Goal: Check status: Check status

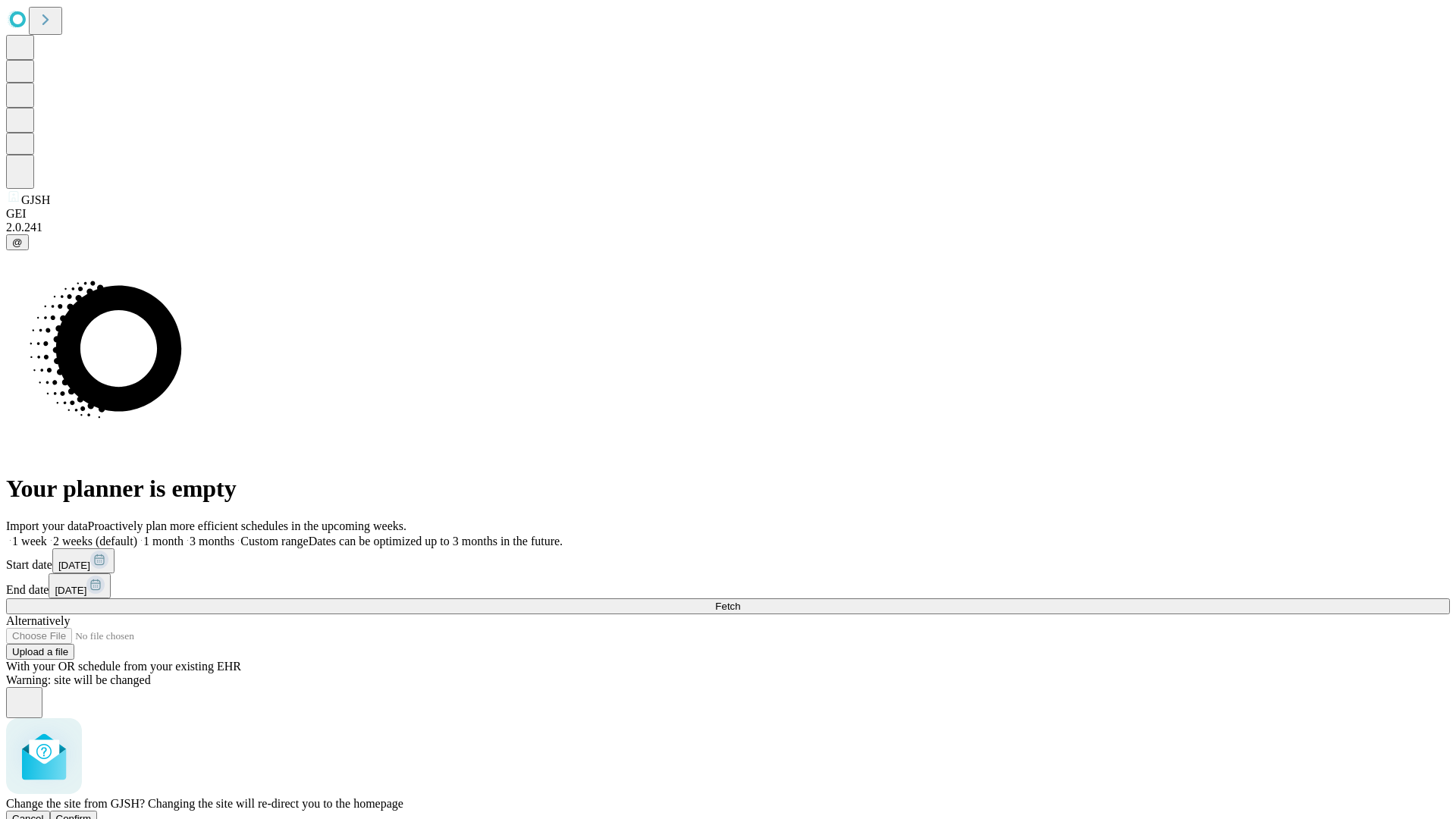
click at [92, 813] on span "Confirm" at bounding box center [74, 818] width 35 height 11
click at [47, 534] on label "1 week" at bounding box center [27, 541] width 41 height 13
click at [740, 600] on span "Fetch" at bounding box center [727, 606] width 25 height 11
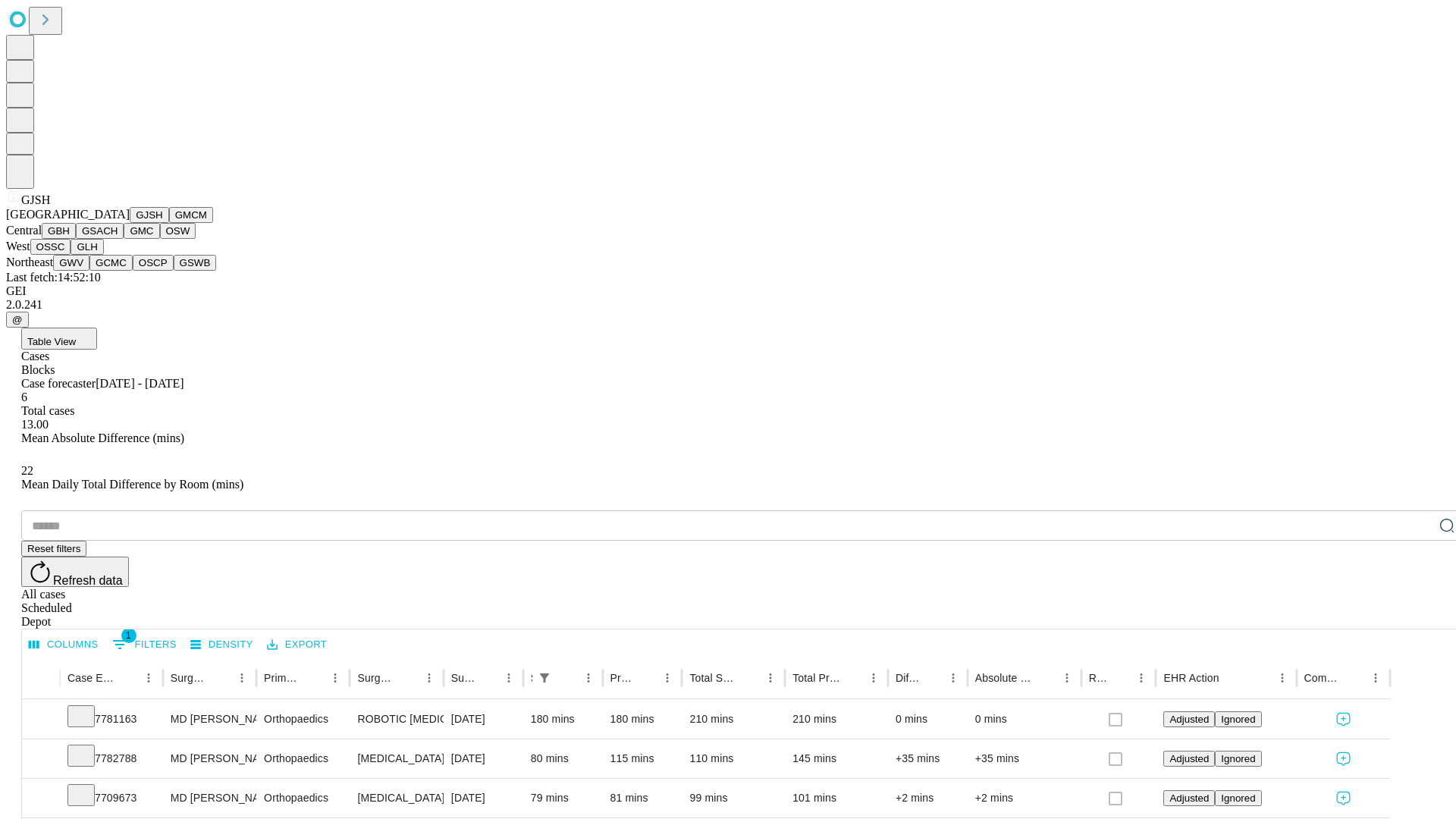
click at [169, 223] on button "GMCM" at bounding box center [190, 215] width 44 height 16
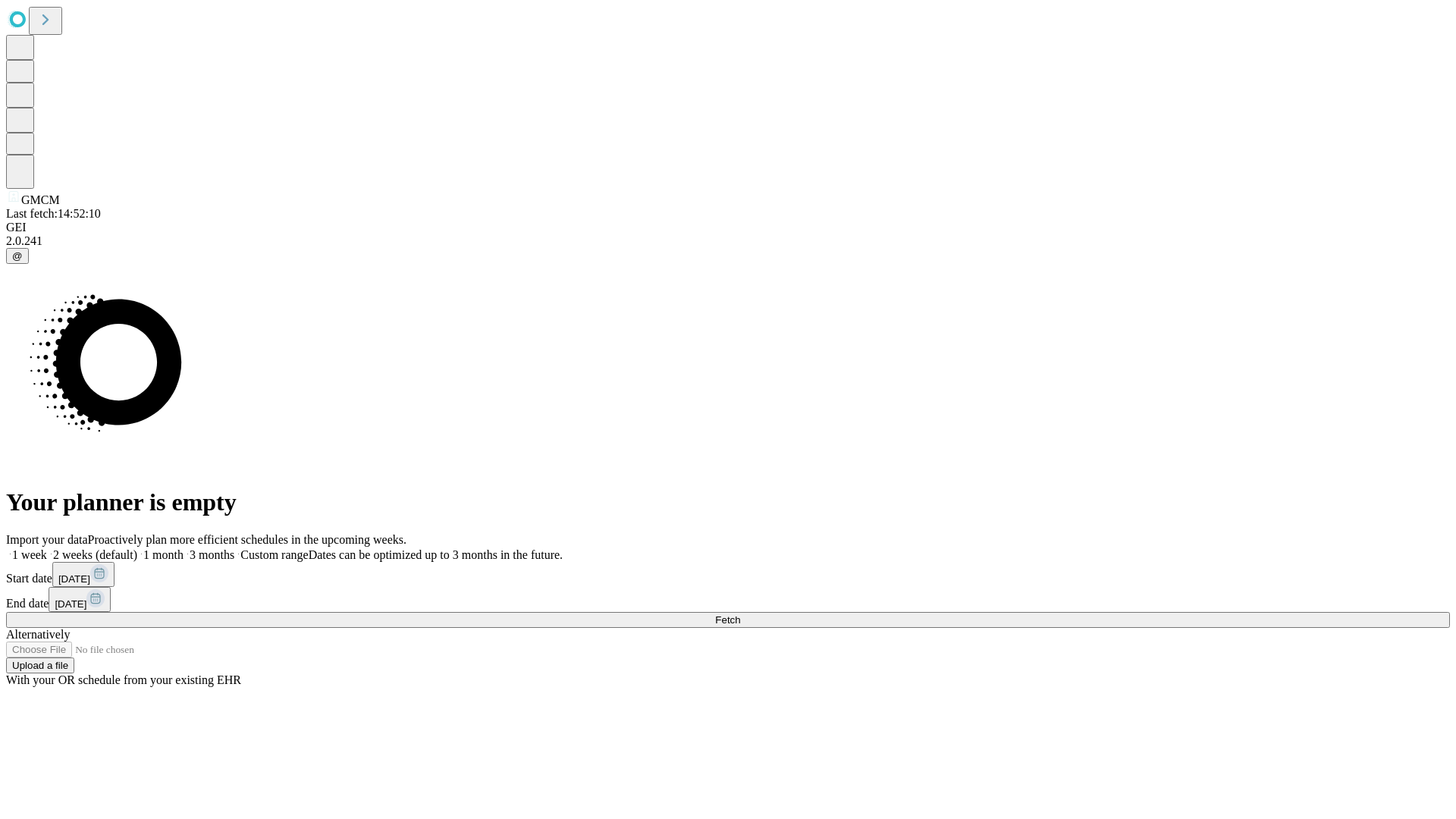
click at [47, 548] on label "1 week" at bounding box center [27, 555] width 41 height 13
click at [740, 614] on span "Fetch" at bounding box center [727, 620] width 25 height 11
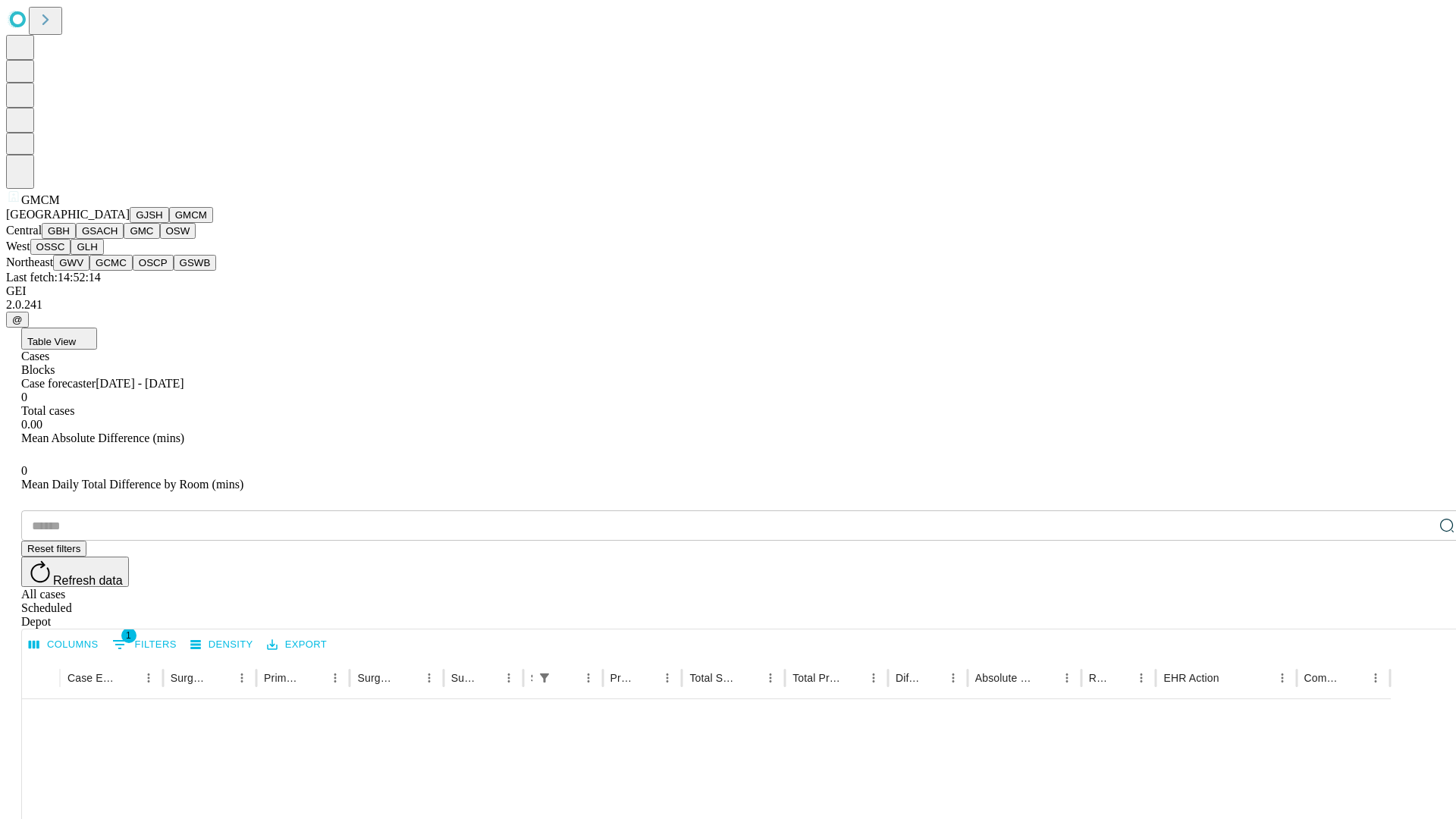
click at [76, 239] on button "GBH" at bounding box center [59, 231] width 34 height 16
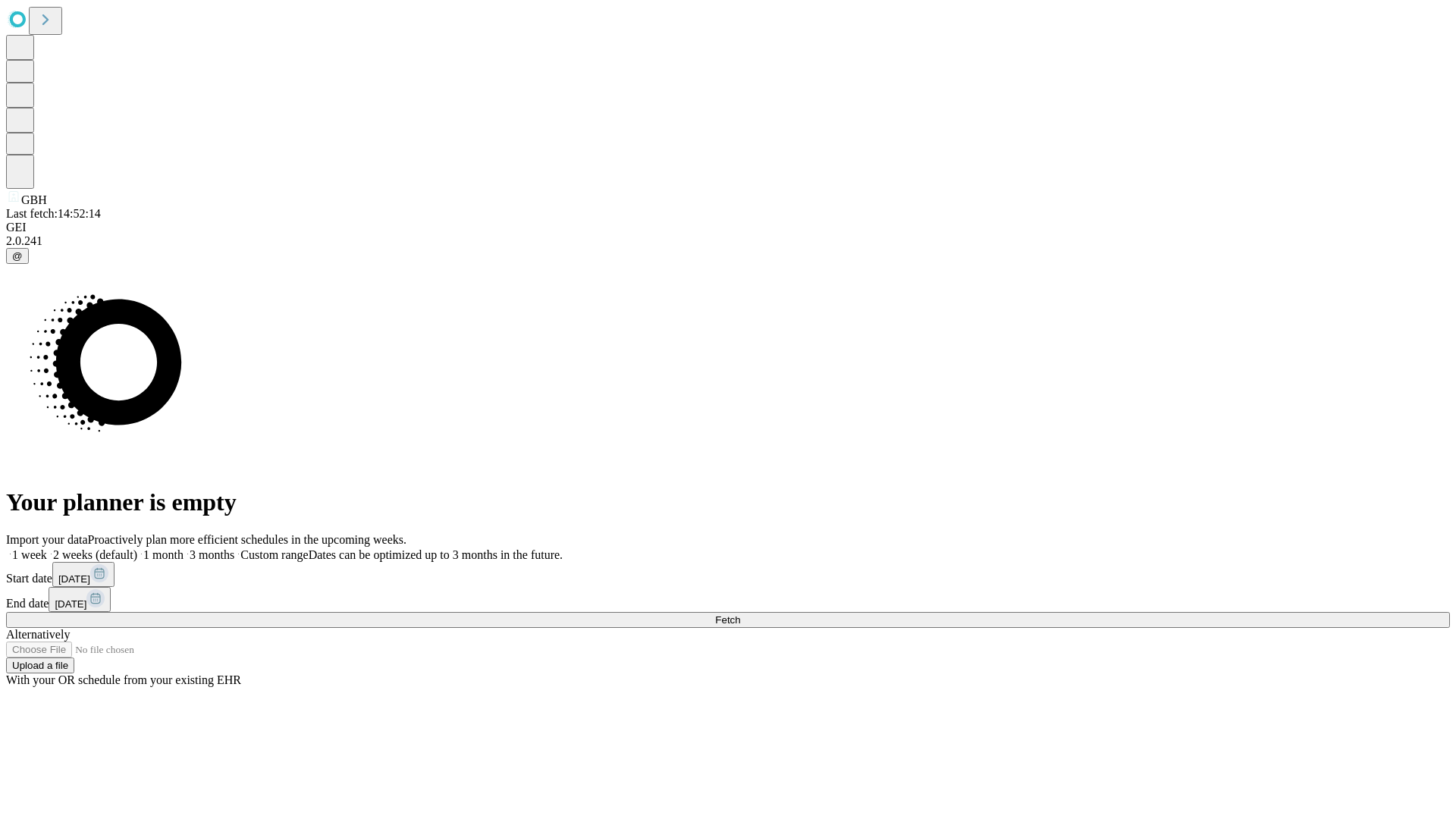
click at [740, 614] on span "Fetch" at bounding box center [727, 620] width 25 height 11
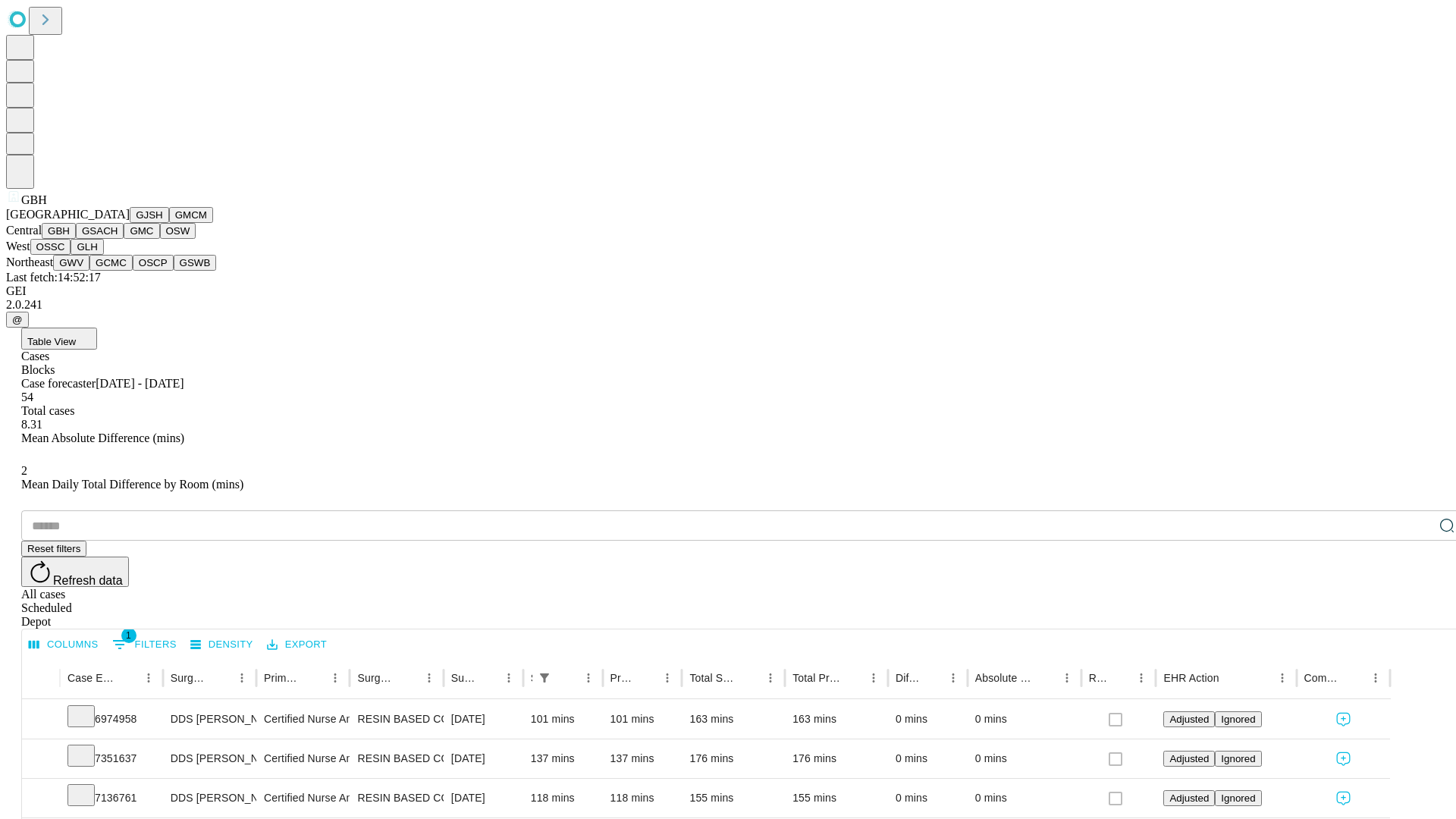
click at [117, 239] on button "GSACH" at bounding box center [99, 231] width 47 height 16
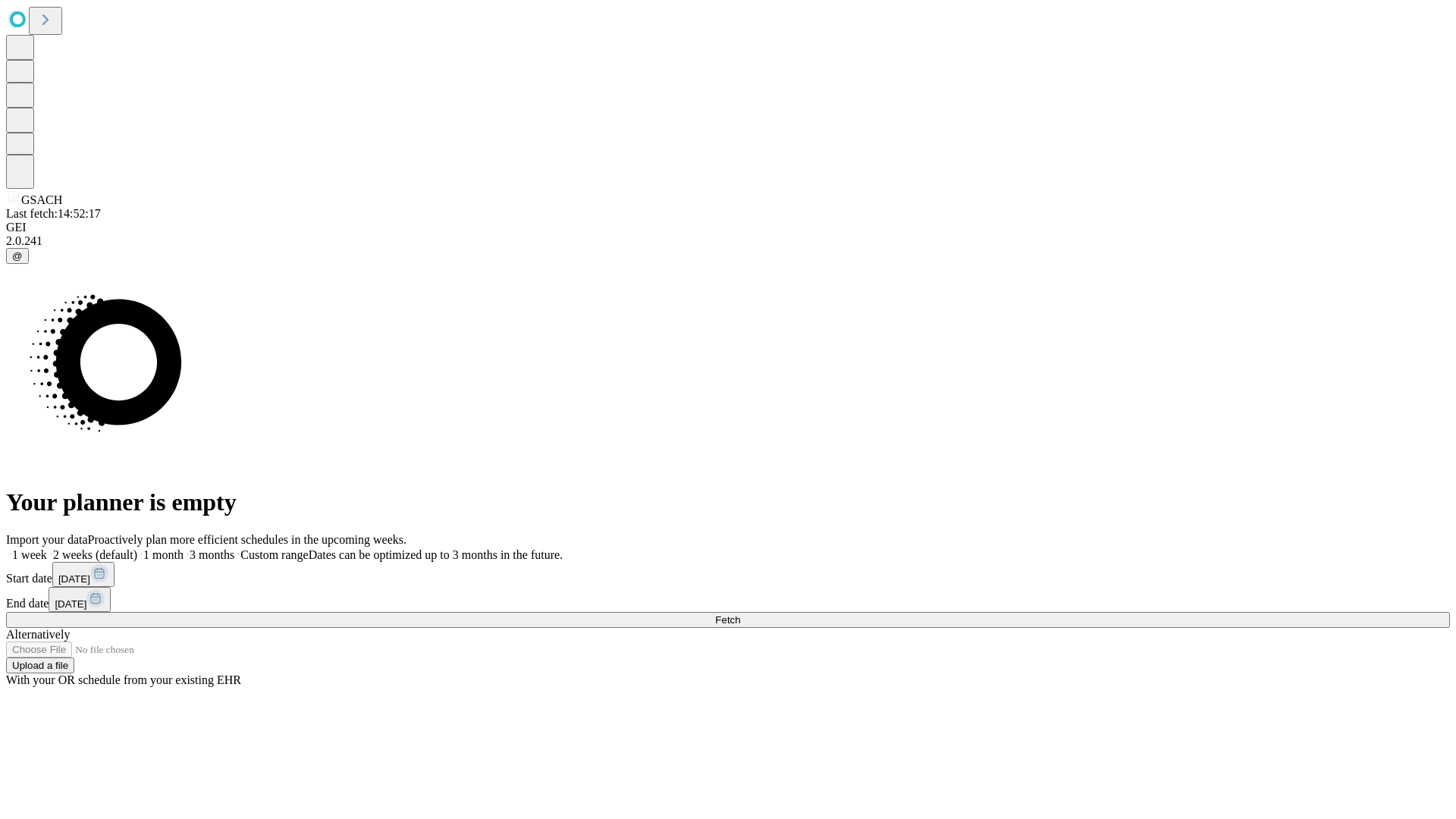
click at [47, 548] on label "1 week" at bounding box center [27, 555] width 41 height 13
click at [740, 614] on span "Fetch" at bounding box center [727, 620] width 25 height 11
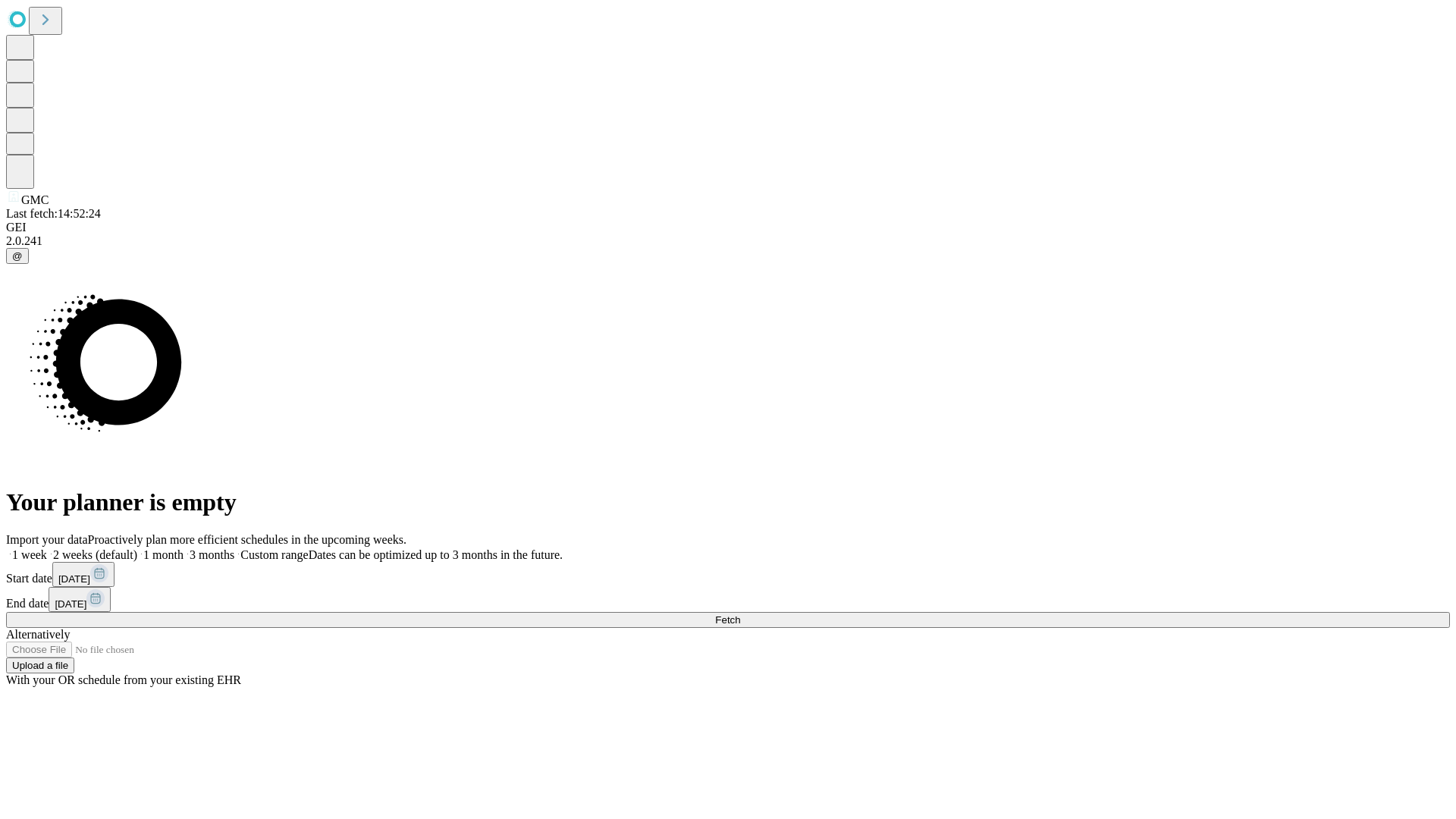
click at [47, 548] on label "1 week" at bounding box center [27, 555] width 41 height 13
click at [740, 614] on span "Fetch" at bounding box center [727, 620] width 25 height 11
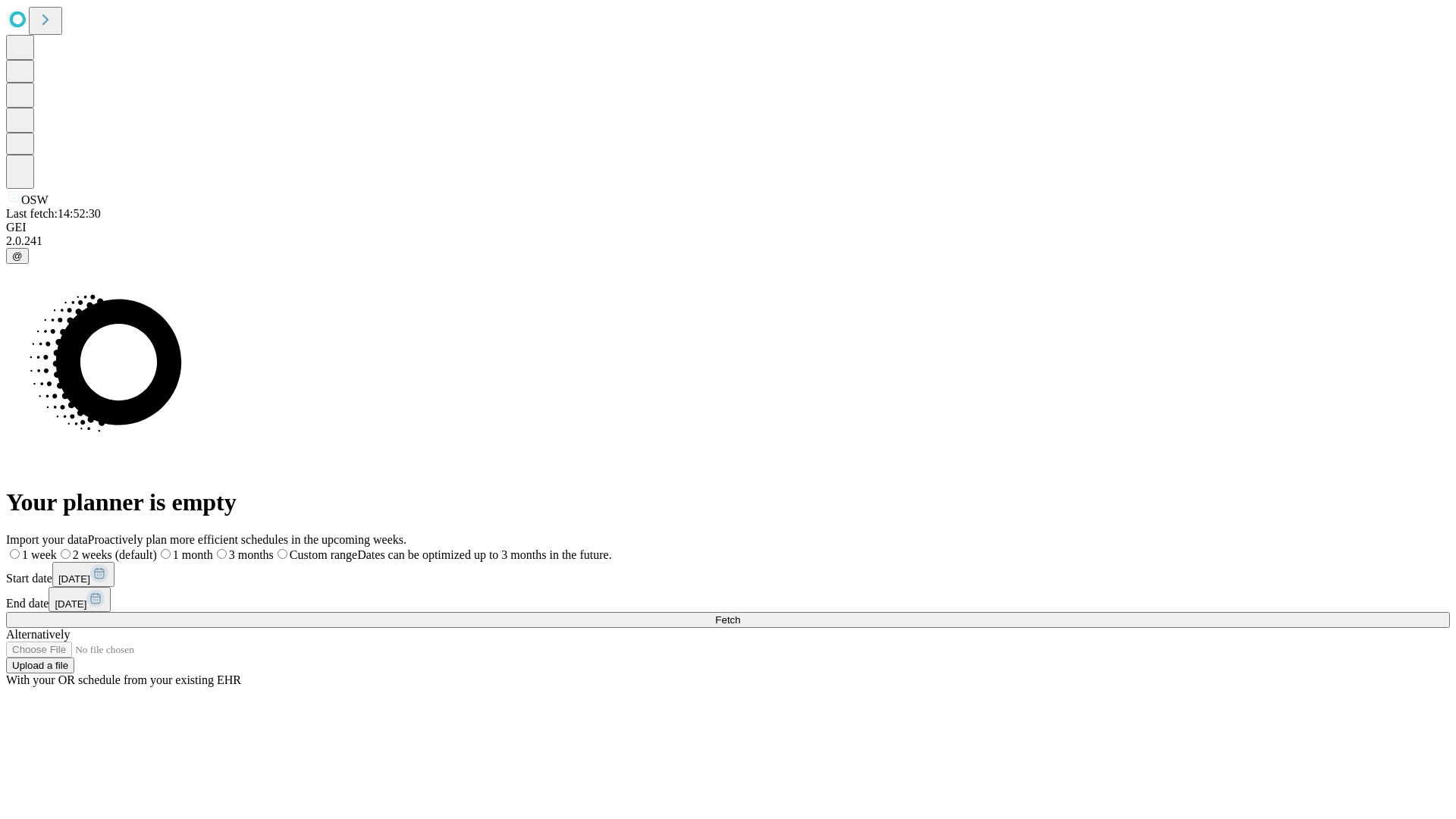
click at [57, 548] on label "1 week" at bounding box center [31, 555] width 51 height 13
click at [740, 614] on span "Fetch" at bounding box center [727, 620] width 25 height 11
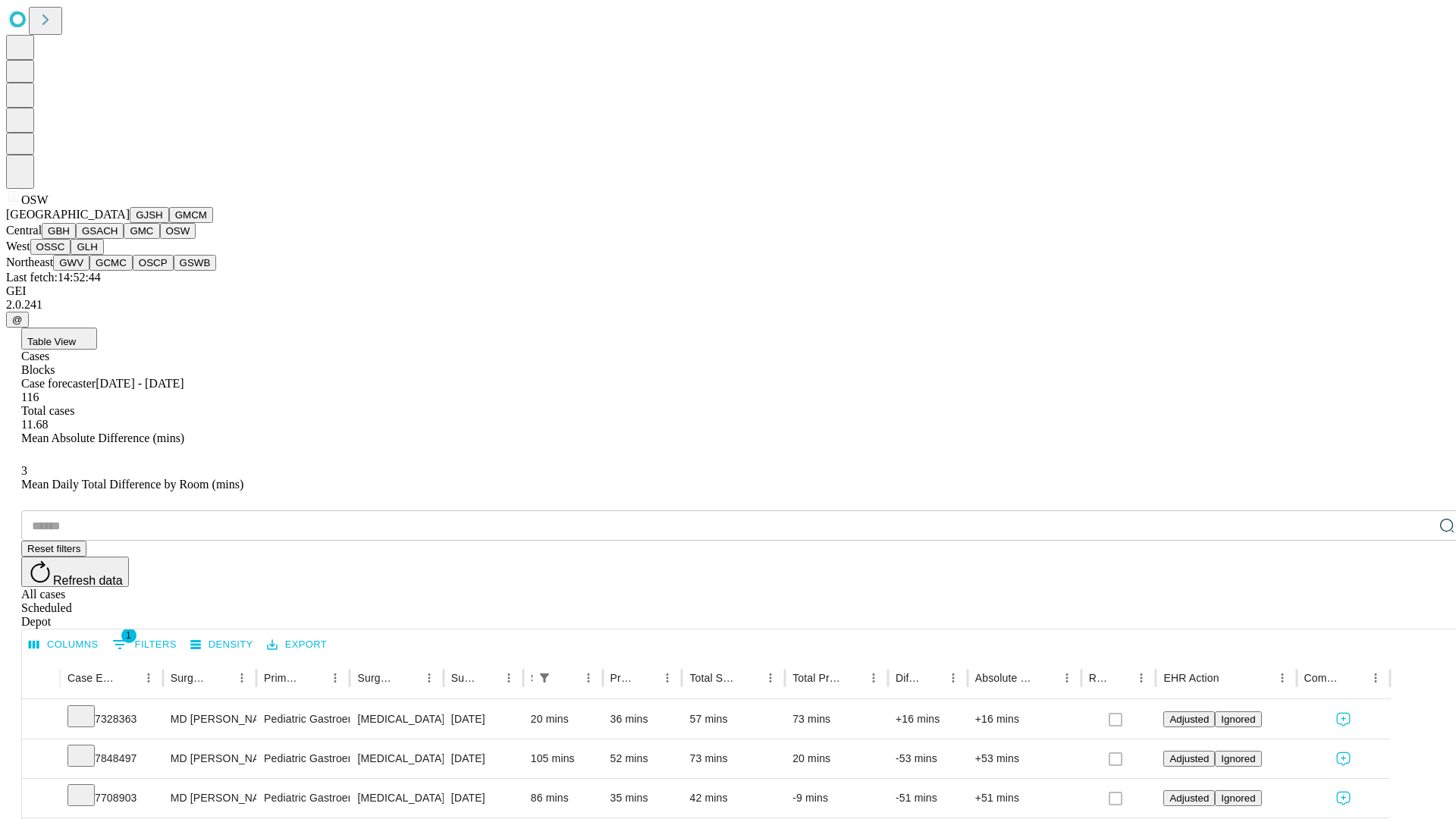
click at [72, 255] on button "OSSC" at bounding box center [51, 247] width 41 height 16
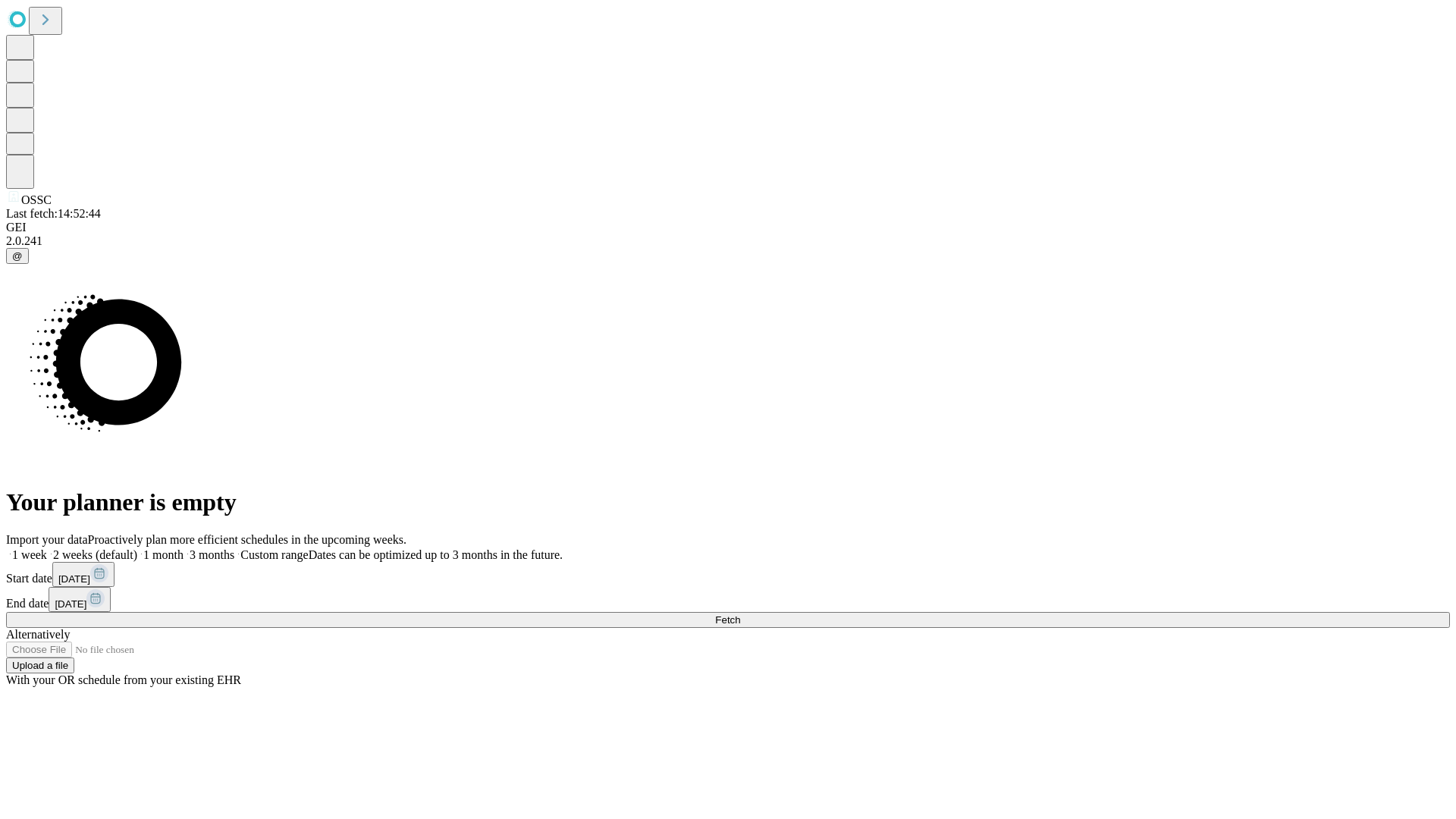
click at [47, 548] on label "1 week" at bounding box center [27, 555] width 41 height 13
click at [740, 614] on span "Fetch" at bounding box center [727, 620] width 25 height 11
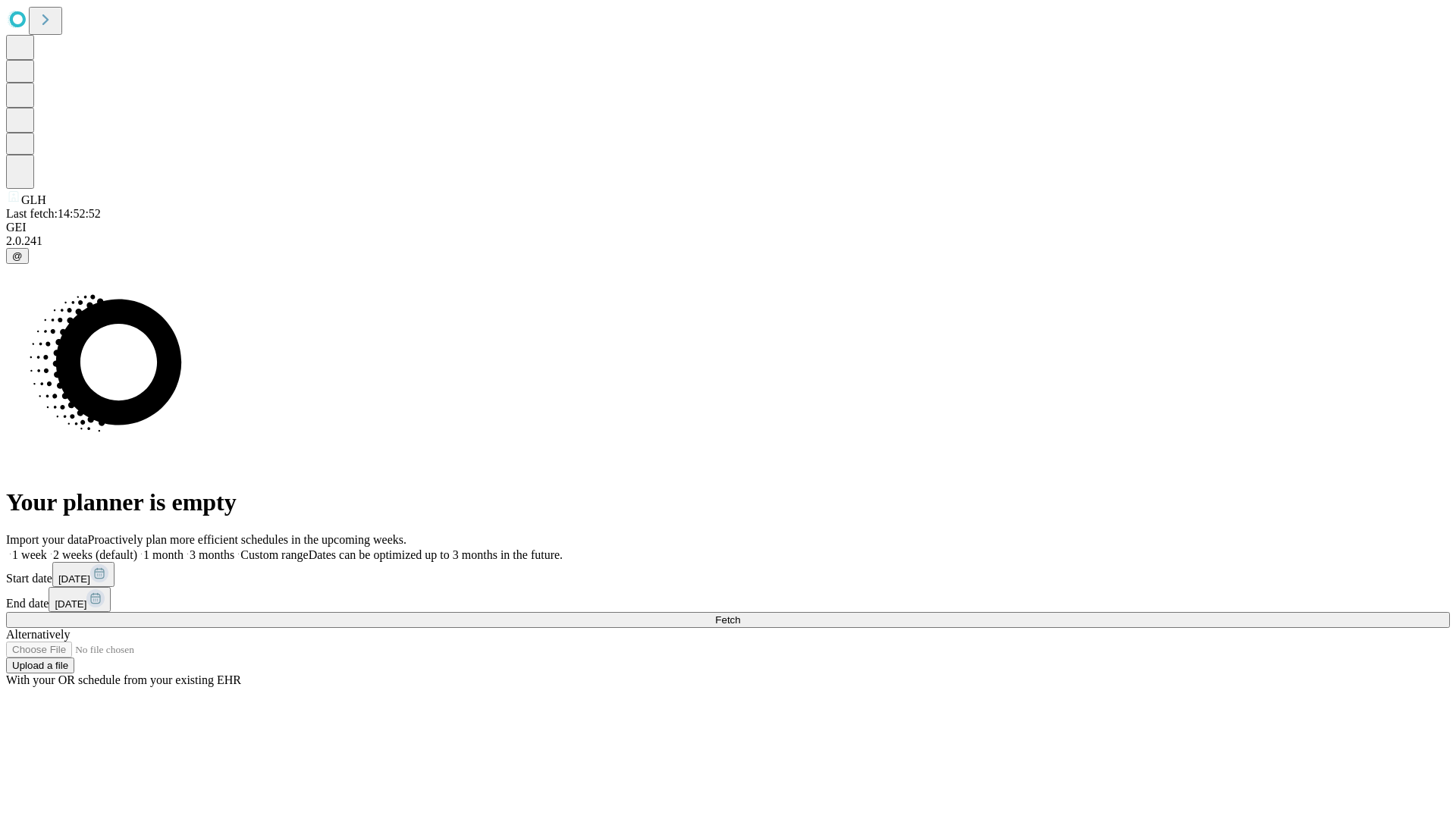
click at [47, 548] on label "1 week" at bounding box center [27, 555] width 41 height 13
click at [740, 614] on span "Fetch" at bounding box center [727, 620] width 25 height 11
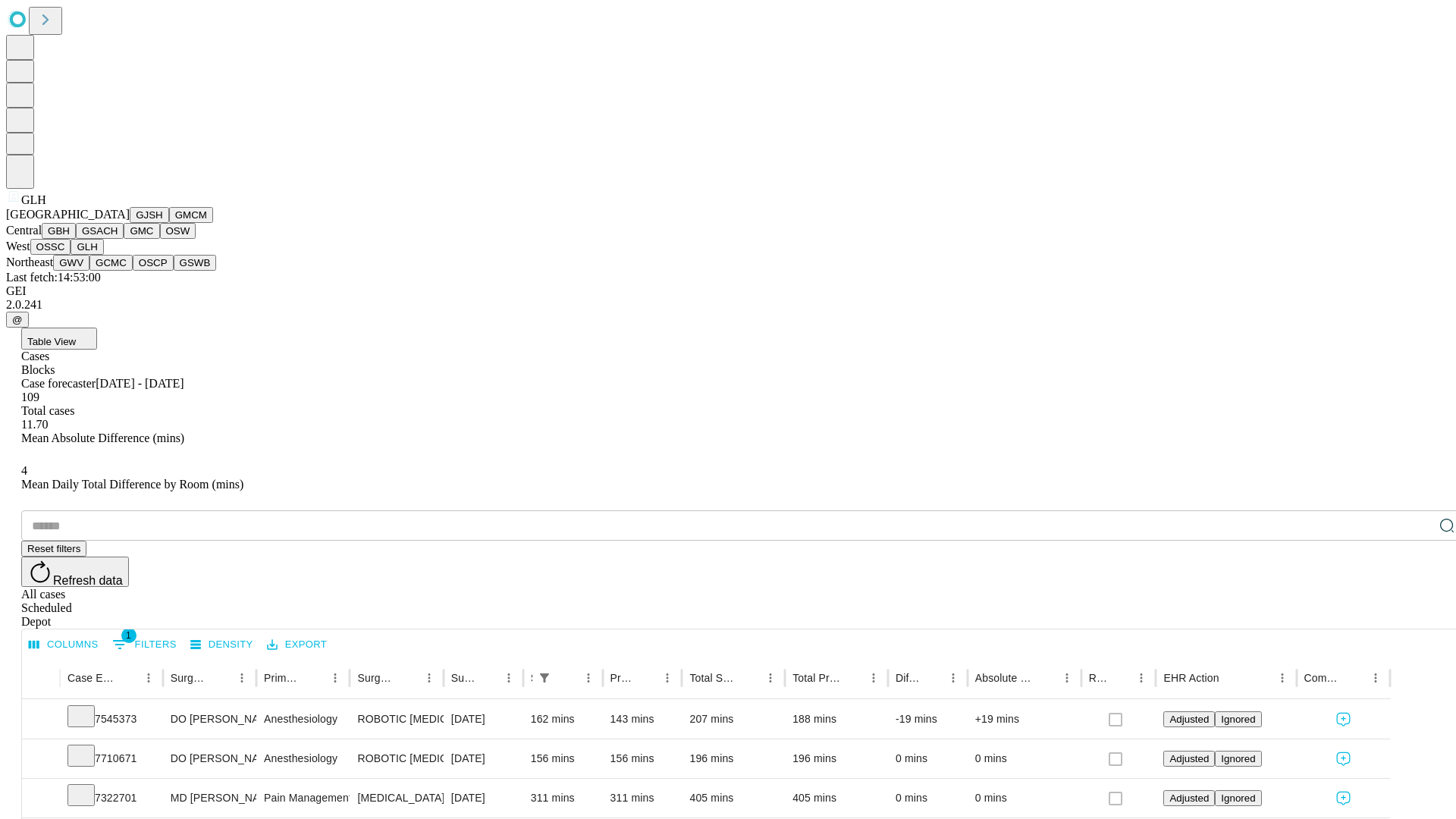
click at [89, 271] on button "GWV" at bounding box center [71, 263] width 36 height 16
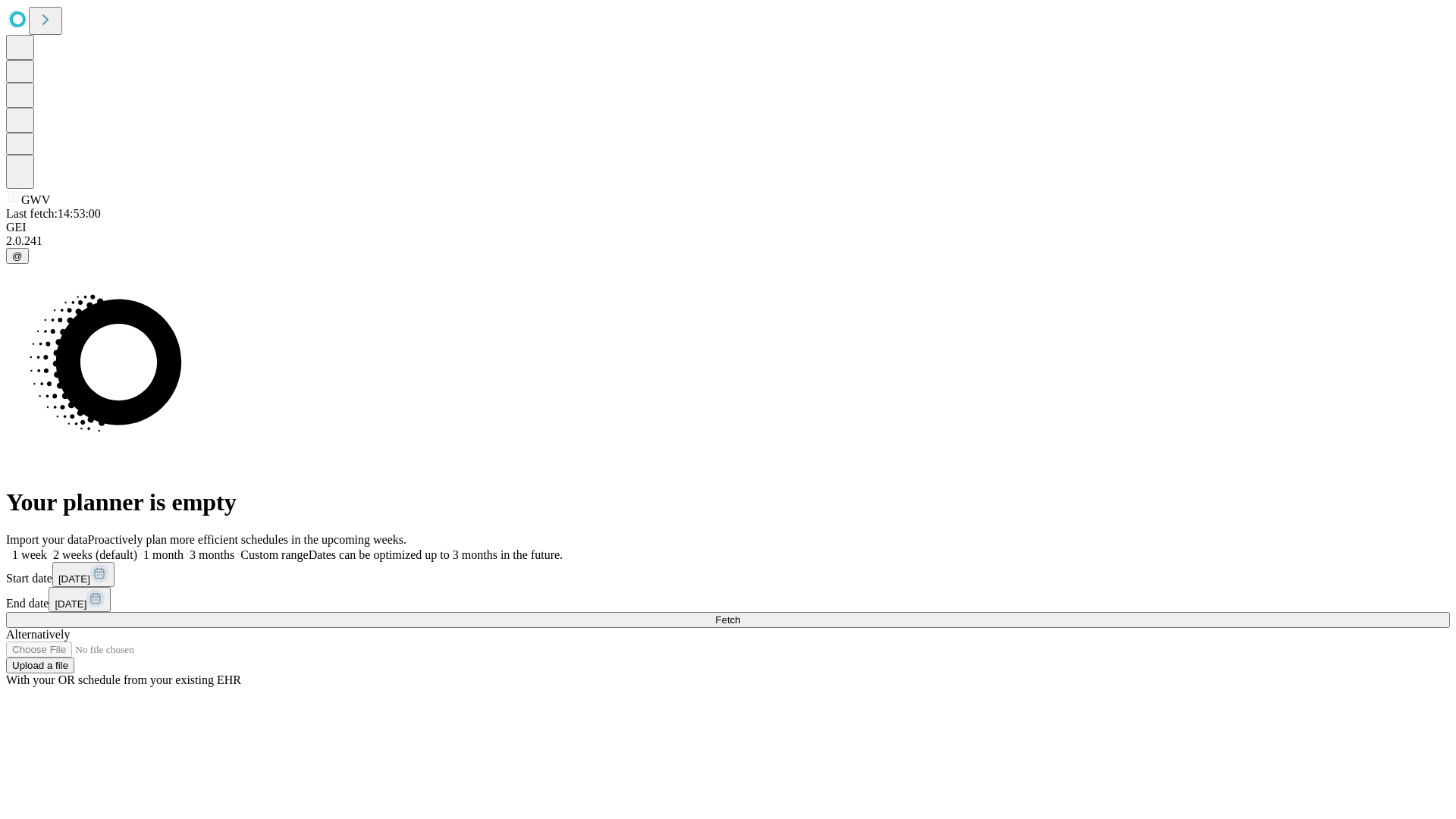
click at [47, 548] on label "1 week" at bounding box center [27, 555] width 41 height 13
click at [740, 614] on span "Fetch" at bounding box center [727, 620] width 25 height 11
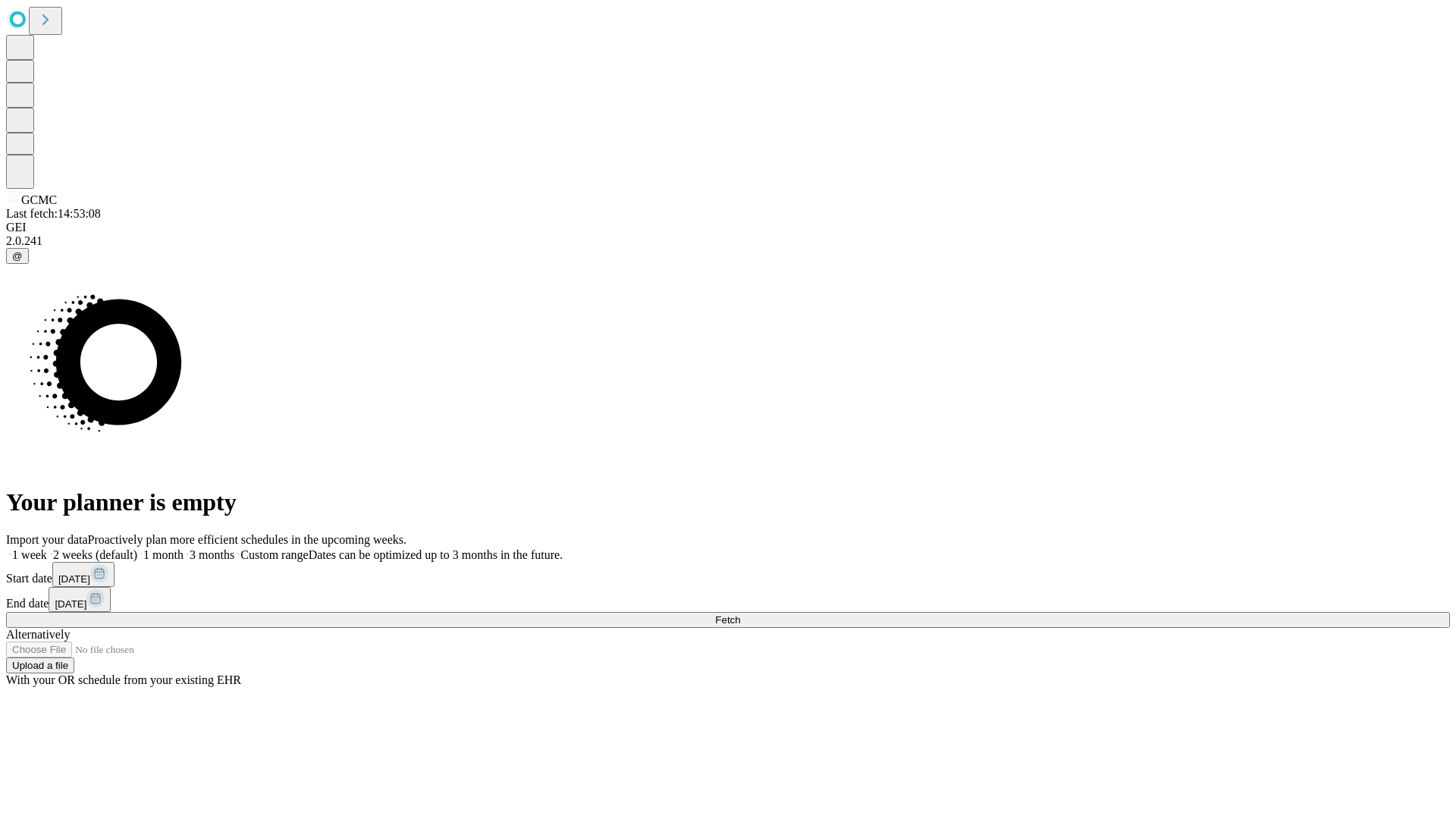
click at [47, 548] on label "1 week" at bounding box center [27, 555] width 41 height 13
click at [740, 614] on span "Fetch" at bounding box center [727, 620] width 25 height 11
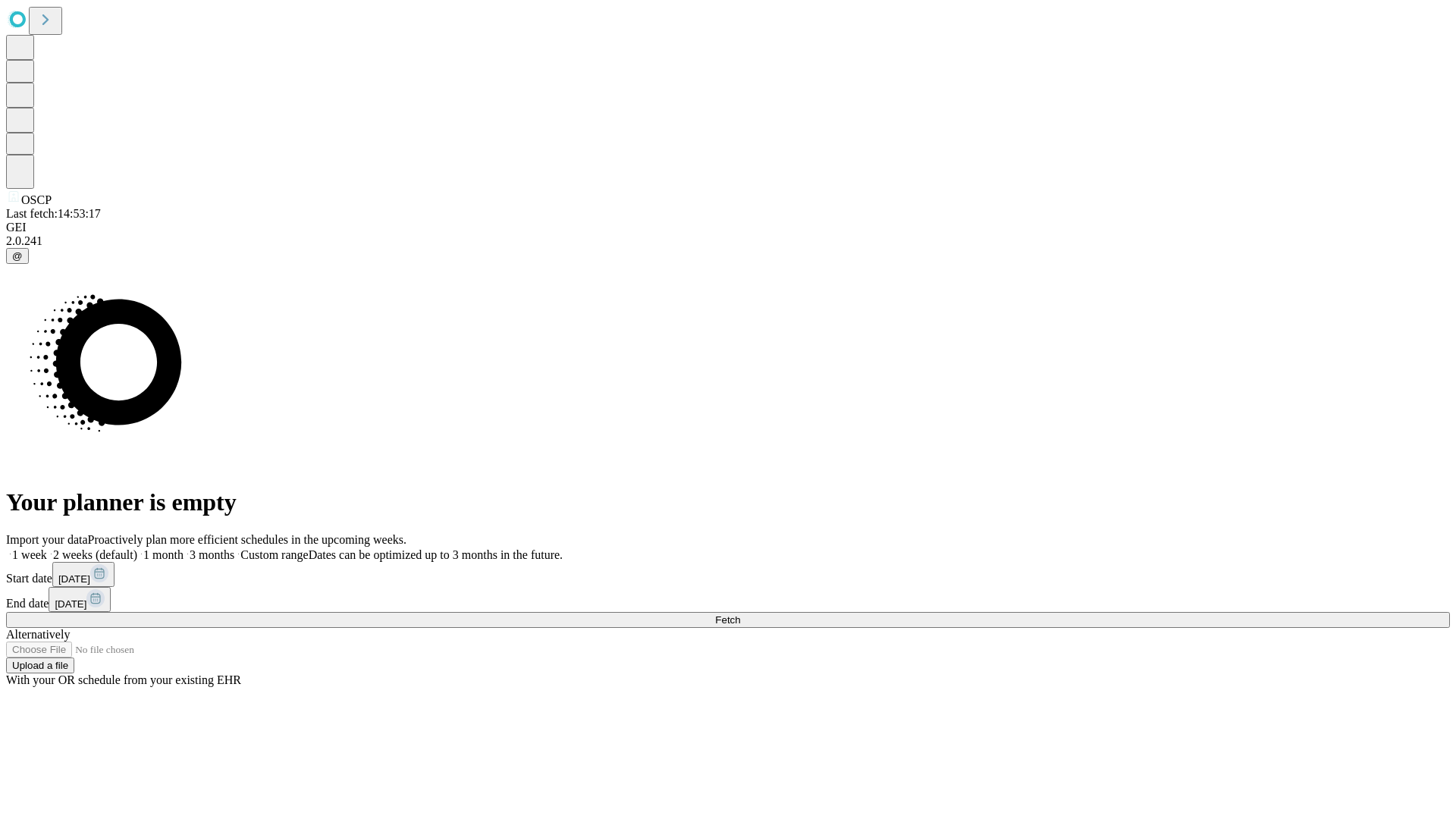
click at [47, 548] on label "1 week" at bounding box center [27, 555] width 41 height 13
click at [740, 614] on span "Fetch" at bounding box center [727, 620] width 25 height 11
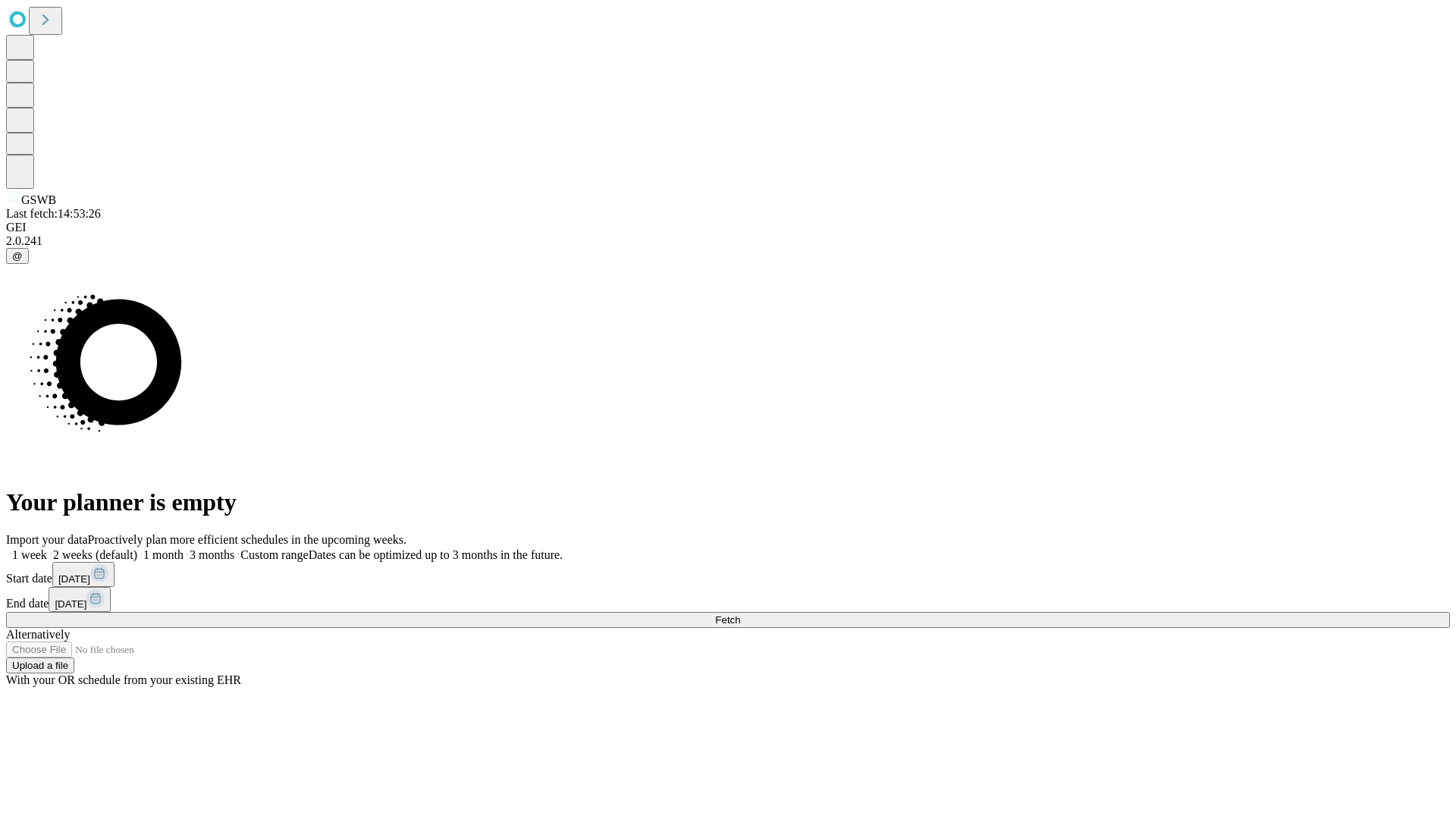
click at [47, 548] on label "1 week" at bounding box center [27, 555] width 41 height 13
click at [740, 614] on span "Fetch" at bounding box center [727, 620] width 25 height 11
